Goal: Information Seeking & Learning: Check status

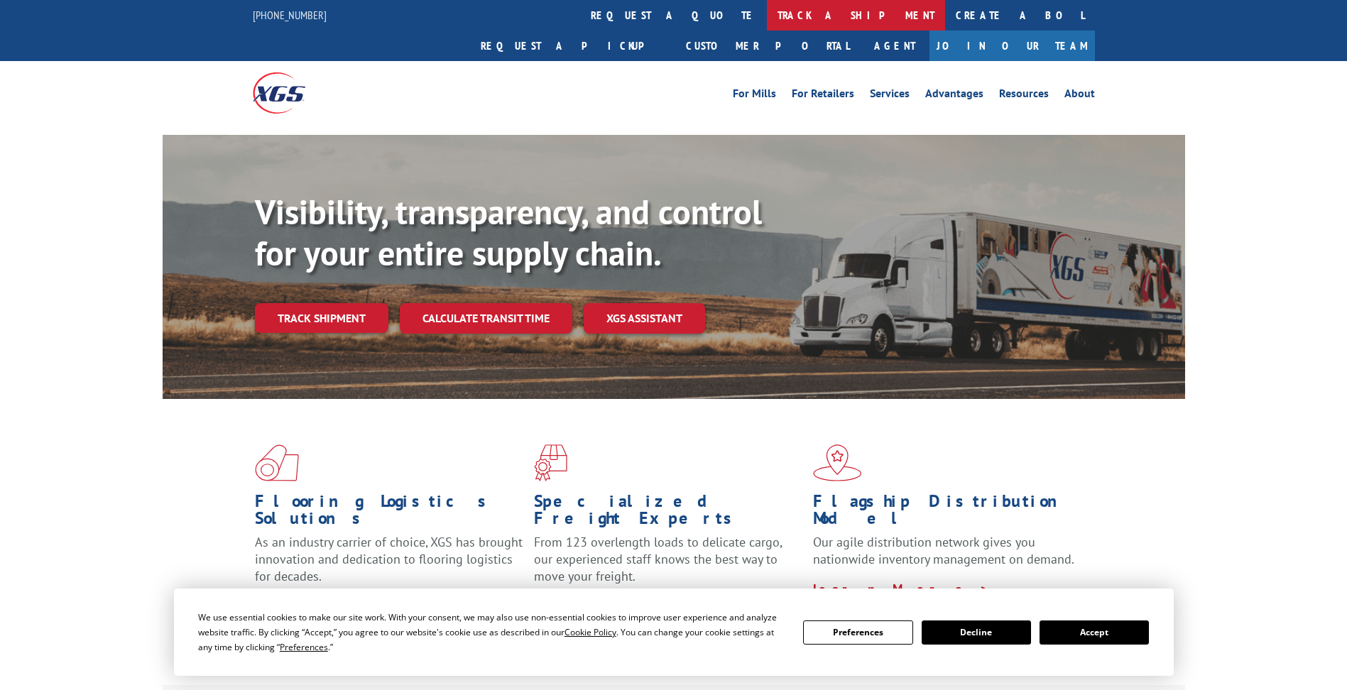
click at [767, 8] on link "track a shipment" at bounding box center [856, 15] width 178 height 31
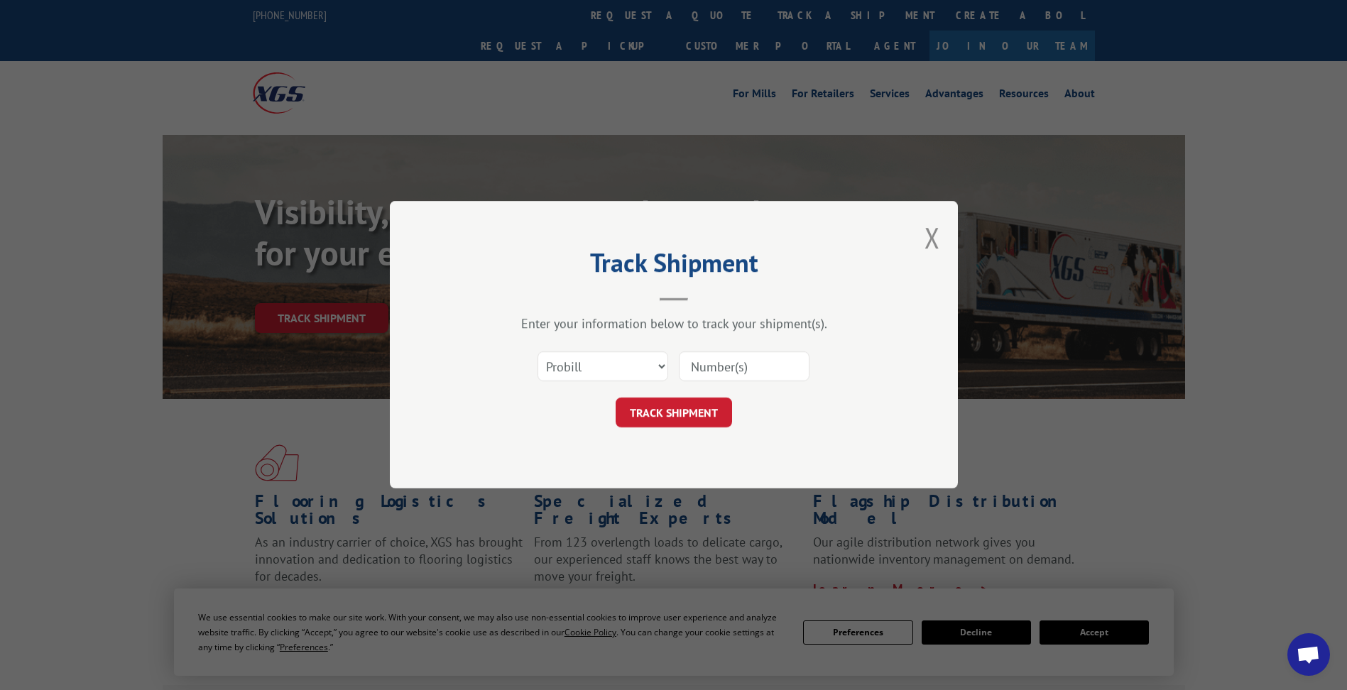
click at [707, 364] on input at bounding box center [744, 367] width 131 height 30
paste input "471151"
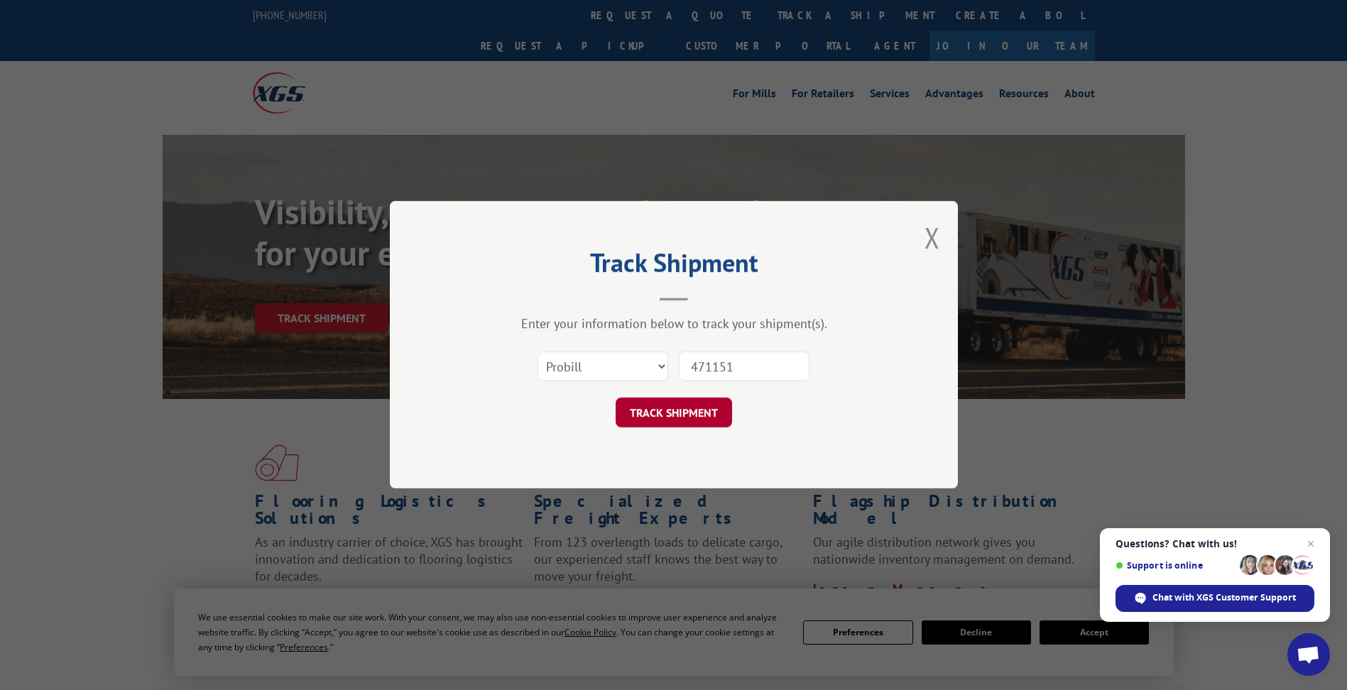
type input "471151"
click at [687, 415] on button "TRACK SHIPMENT" at bounding box center [674, 413] width 116 height 30
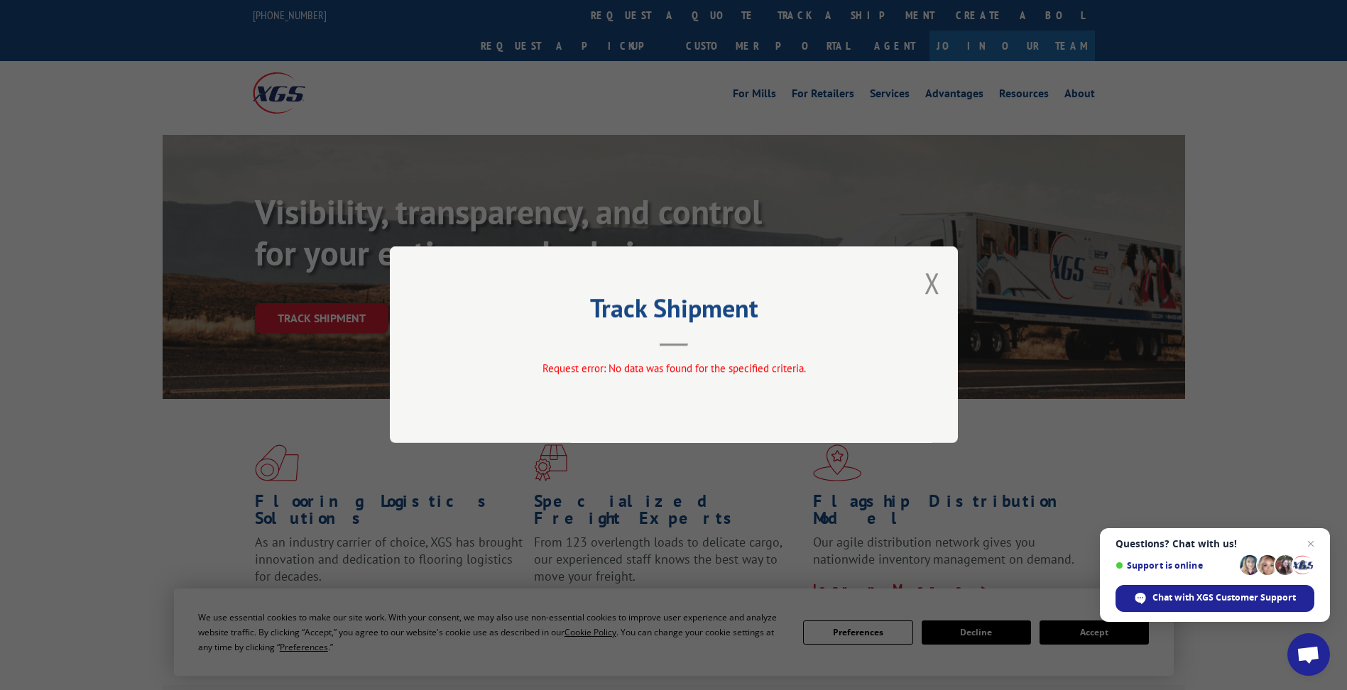
click at [943, 285] on div "Track Shipment Request error: No data was found for the specified criteria." at bounding box center [674, 344] width 568 height 197
click at [936, 280] on button "Close modal" at bounding box center [932, 283] width 16 height 38
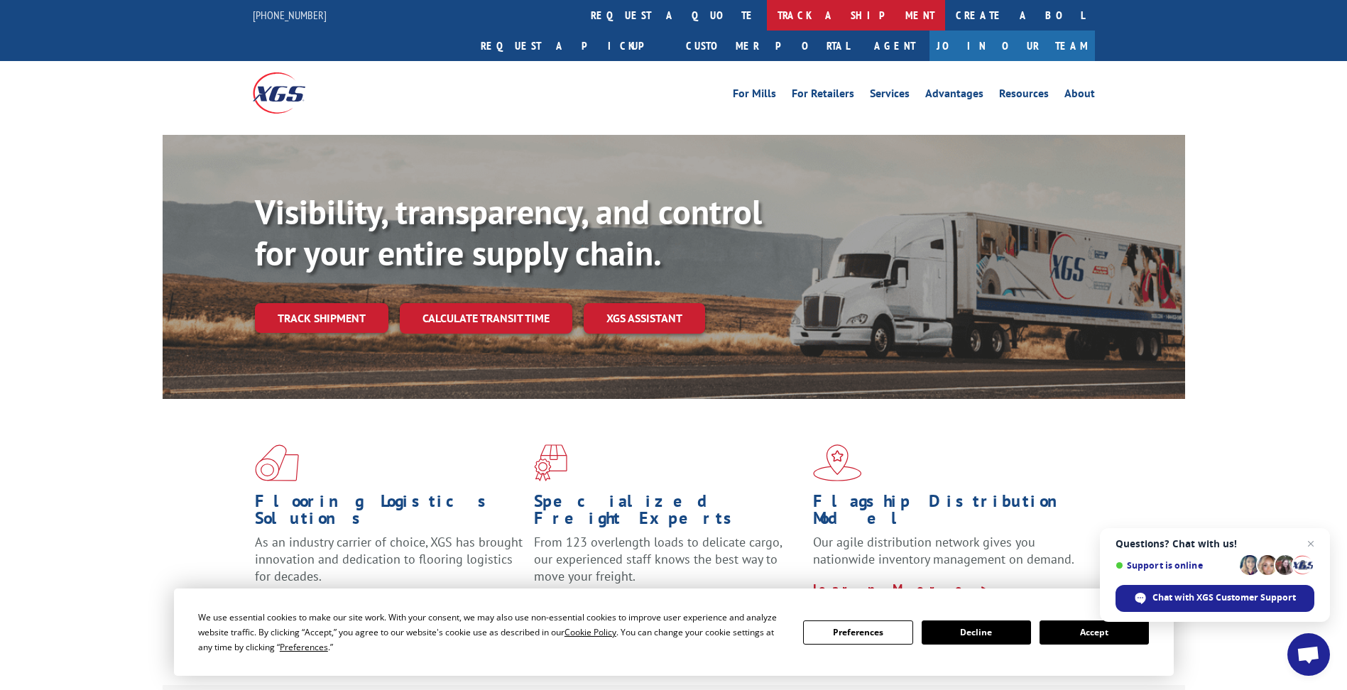
click at [767, 18] on link "track a shipment" at bounding box center [856, 15] width 178 height 31
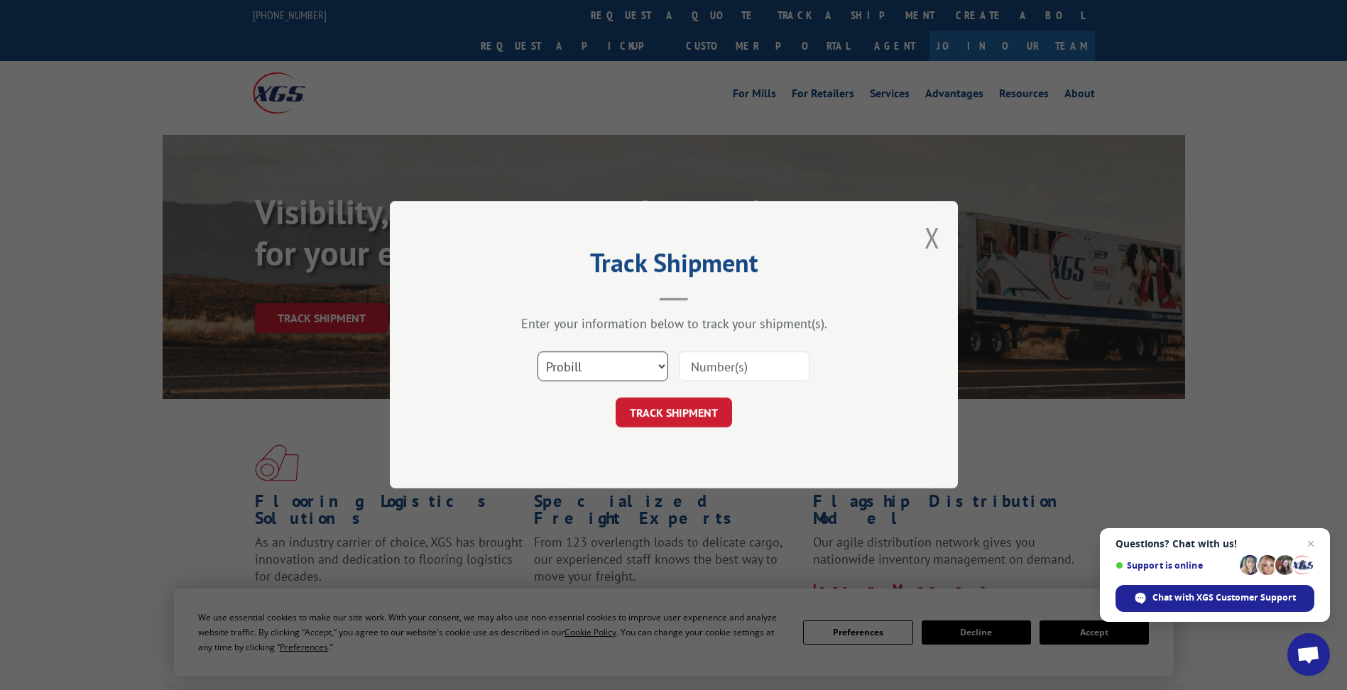
click at [637, 368] on select "Select category... Probill BOL PO" at bounding box center [602, 367] width 131 height 30
select select "bol"
click at [537, 352] on select "Select category... Probill BOL PO" at bounding box center [602, 367] width 131 height 30
click at [708, 367] on input at bounding box center [744, 367] width 131 height 30
paste input "471151"
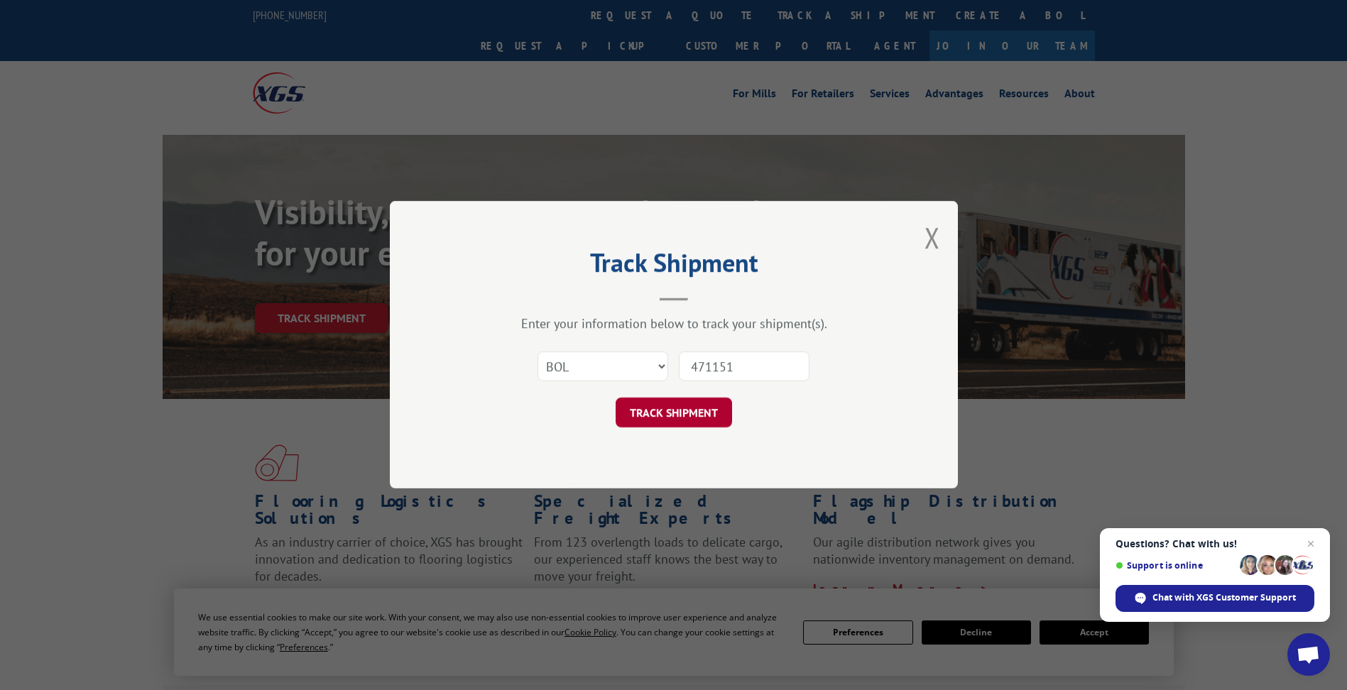
type input "471151"
click at [685, 417] on button "TRACK SHIPMENT" at bounding box center [674, 413] width 116 height 30
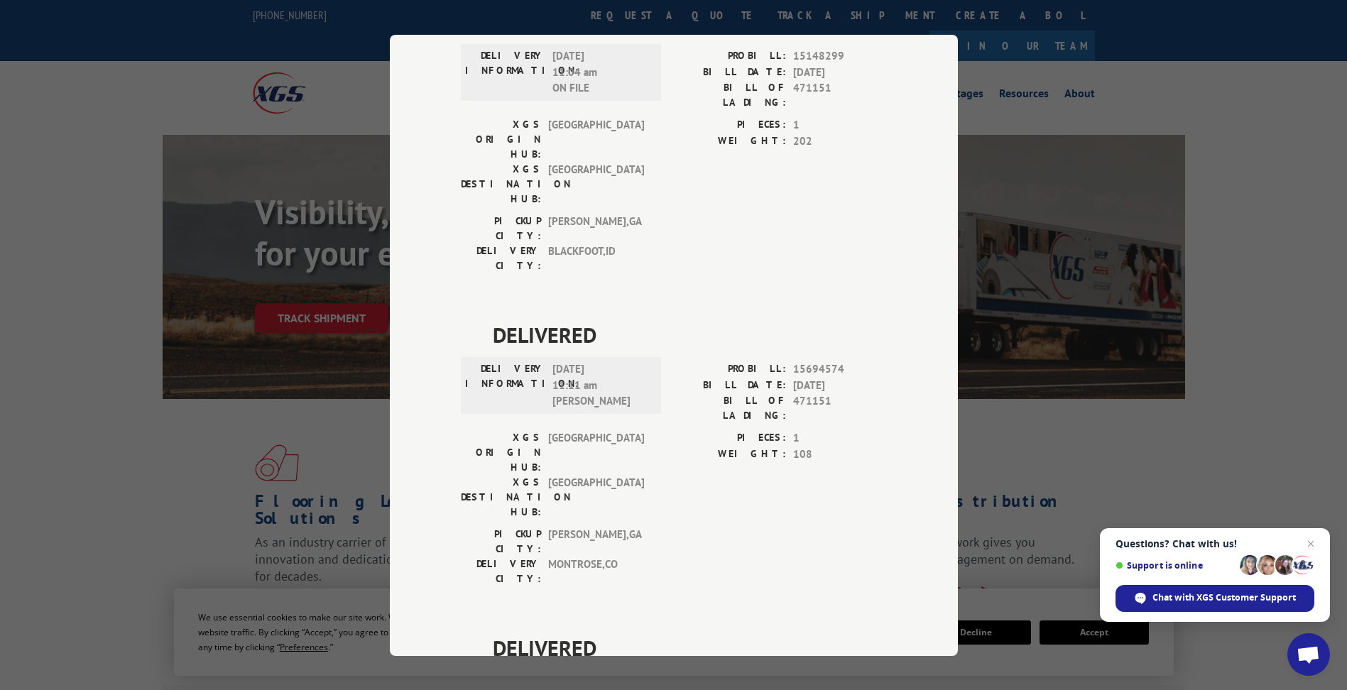
scroll to position [1798, 0]
